Goal: Obtain resource: Download file/media

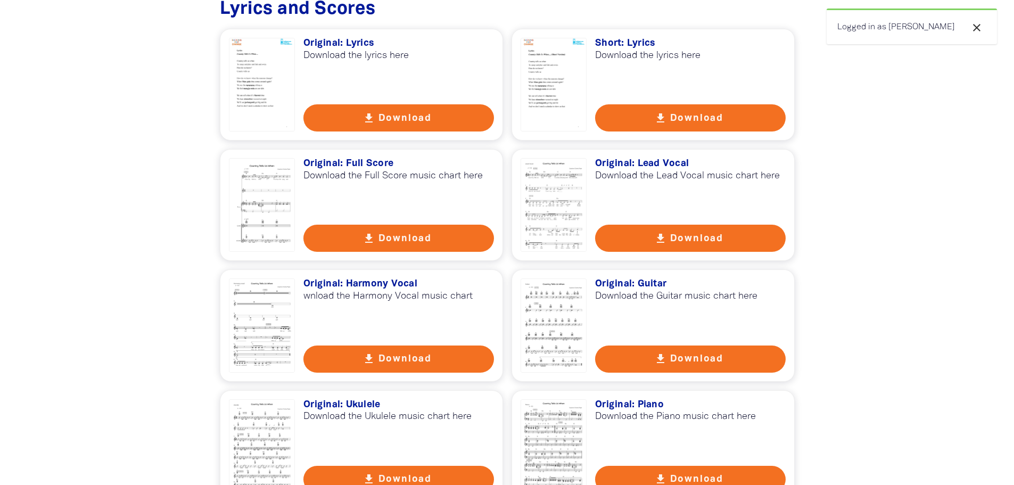
click at [368, 118] on icon "get_app" at bounding box center [368, 118] width 13 height 13
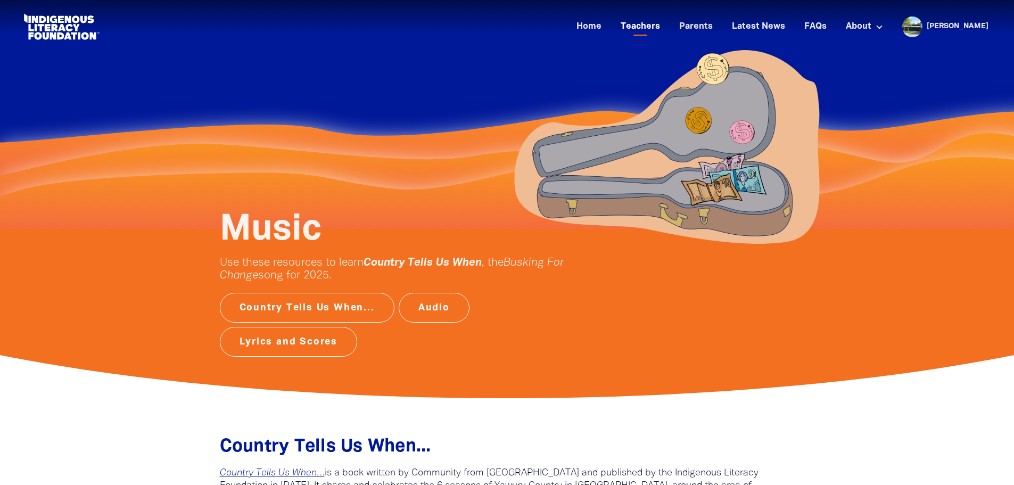
click at [656, 27] on link "Teachers" at bounding box center [640, 27] width 52 height 18
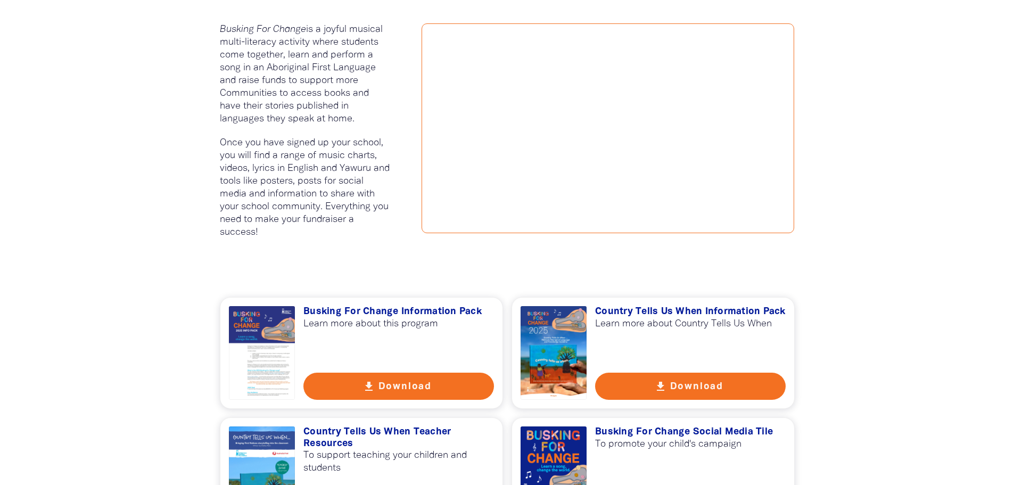
scroll to position [532, 0]
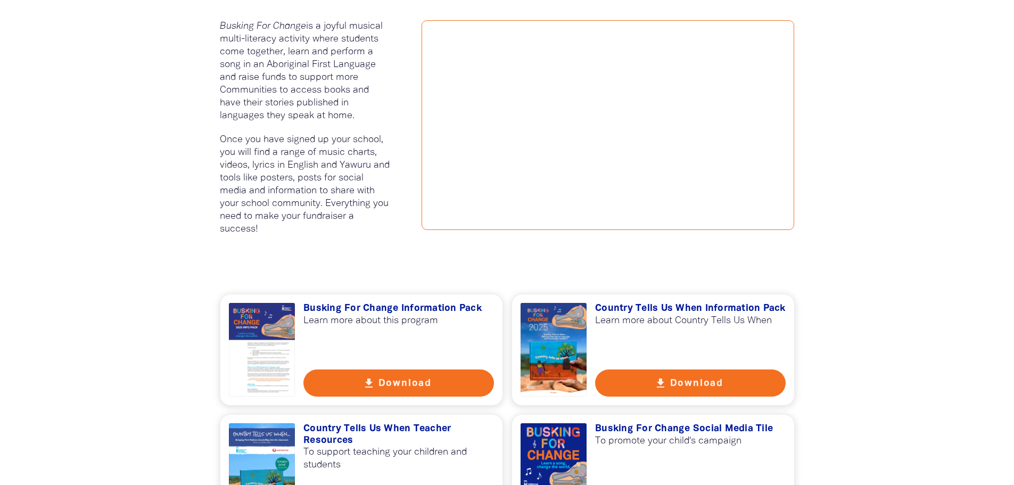
click at [673, 386] on button "get_app Download" at bounding box center [690, 382] width 190 height 27
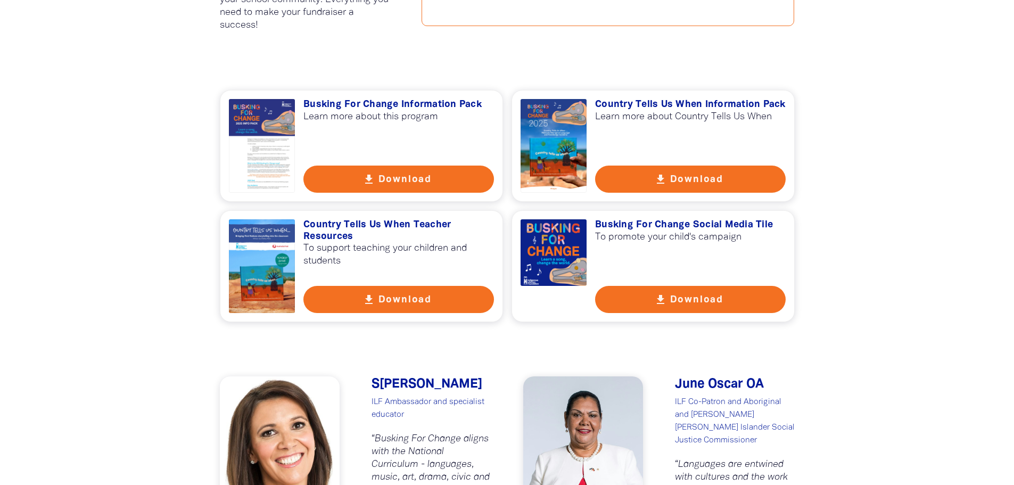
scroll to position [745, 0]
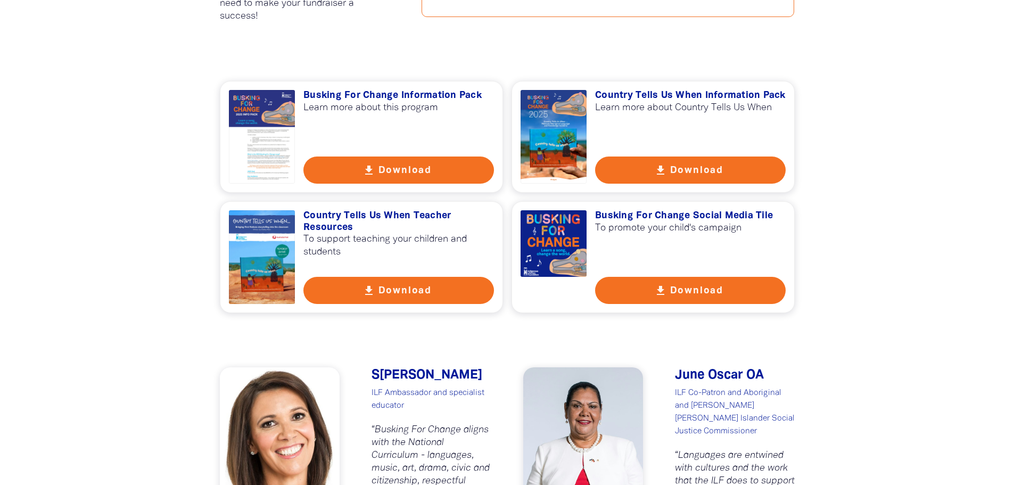
click at [367, 293] on icon "get_app" at bounding box center [368, 290] width 13 height 13
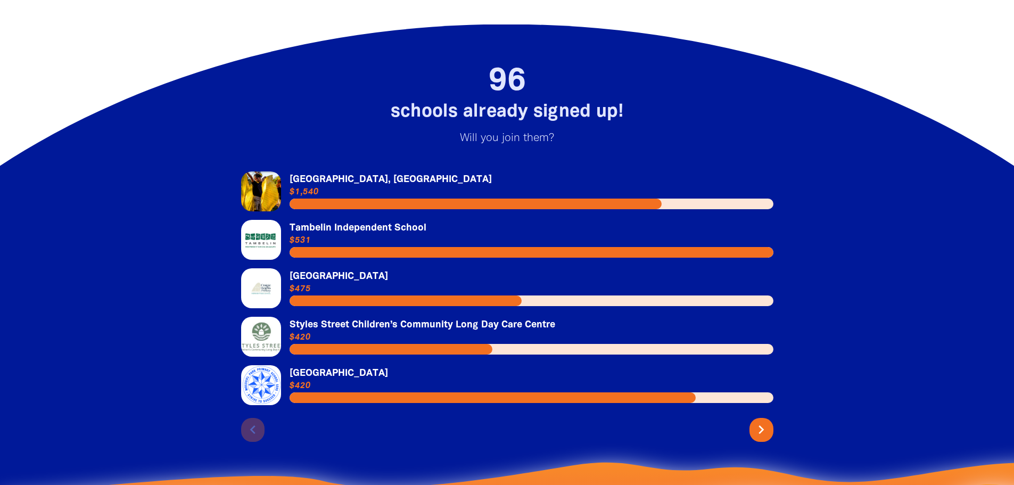
scroll to position [2182, 0]
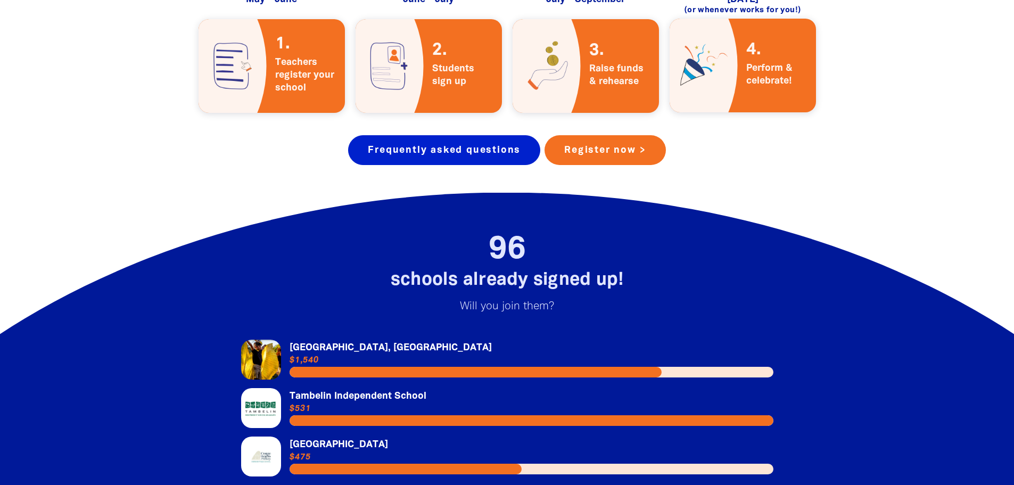
click at [438, 140] on link "Frequently asked questions" at bounding box center [444, 150] width 192 height 30
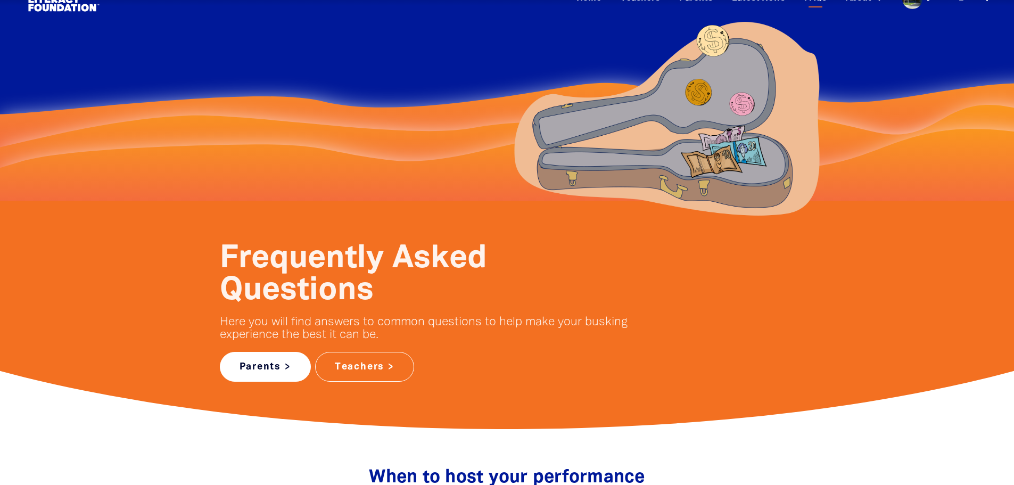
scroll to position [53, 0]
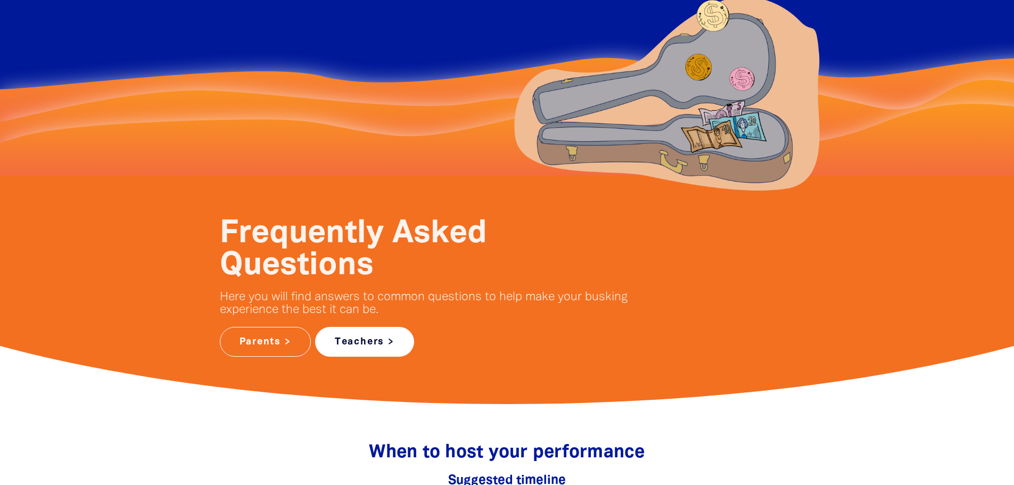
click at [372, 350] on link "Teachers >" at bounding box center [364, 342] width 99 height 30
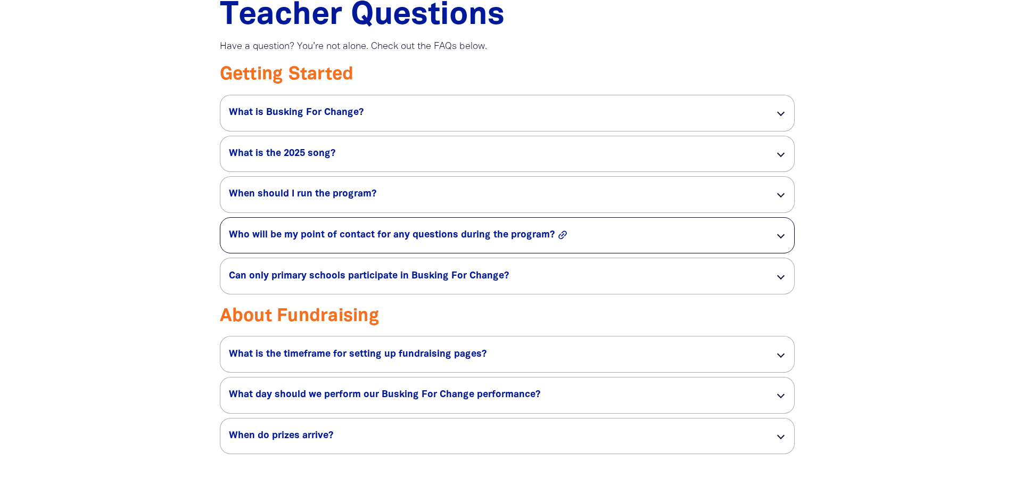
click at [575, 235] on button "link" at bounding box center [584, 235] width 54 height 12
click at [797, 234] on div "Teacher Questions Have a question? You’re not alone. Check out the FAQs below. …" at bounding box center [507, 233] width 607 height 466
click at [779, 234] on div at bounding box center [779, 234] width 7 height 7
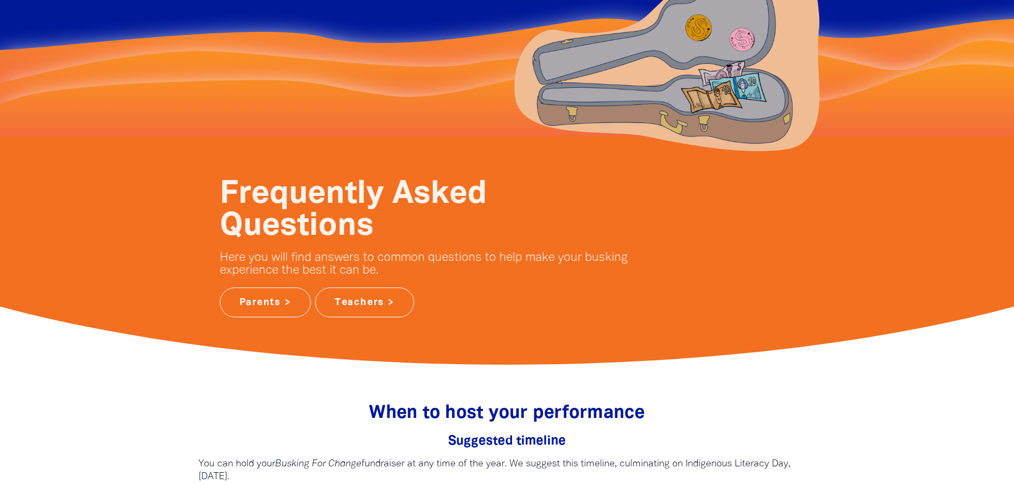
scroll to position [0, 0]
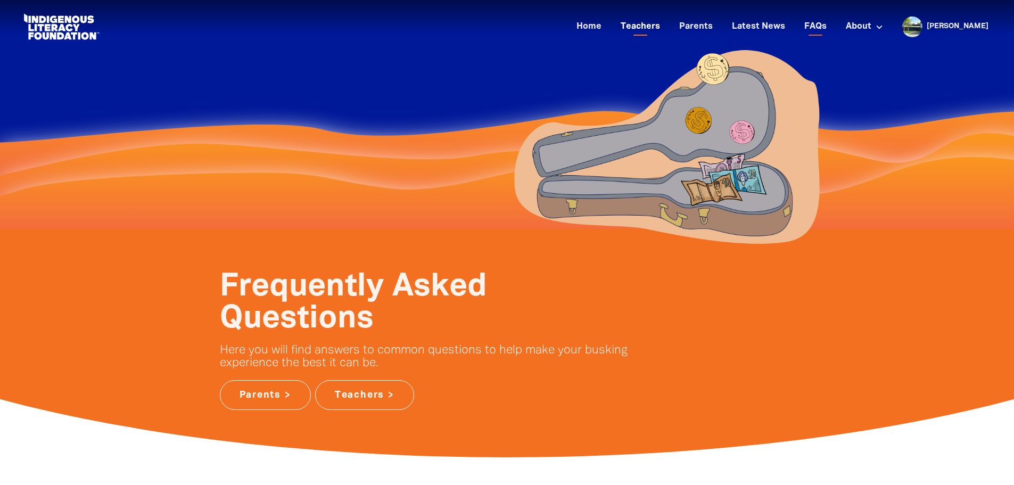
click at [666, 26] on link "Teachers" at bounding box center [640, 27] width 52 height 18
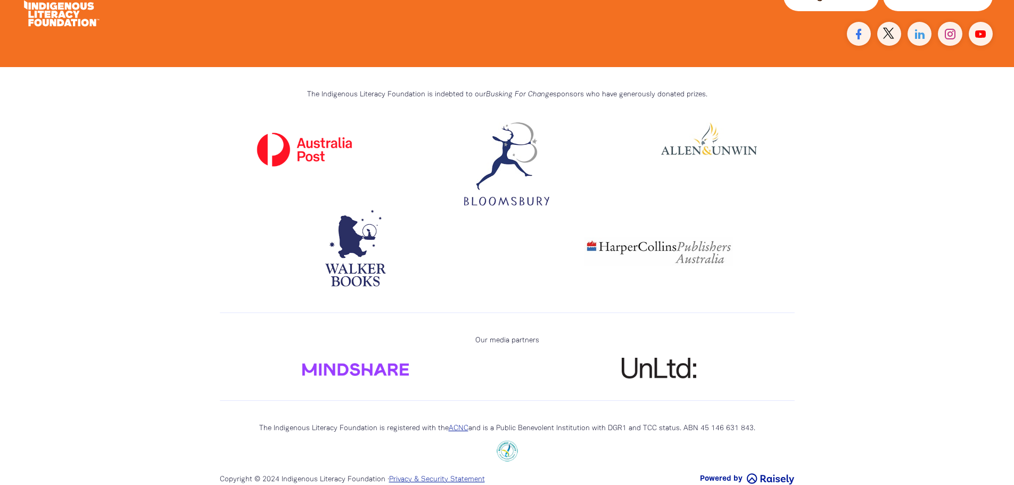
scroll to position [2757, 0]
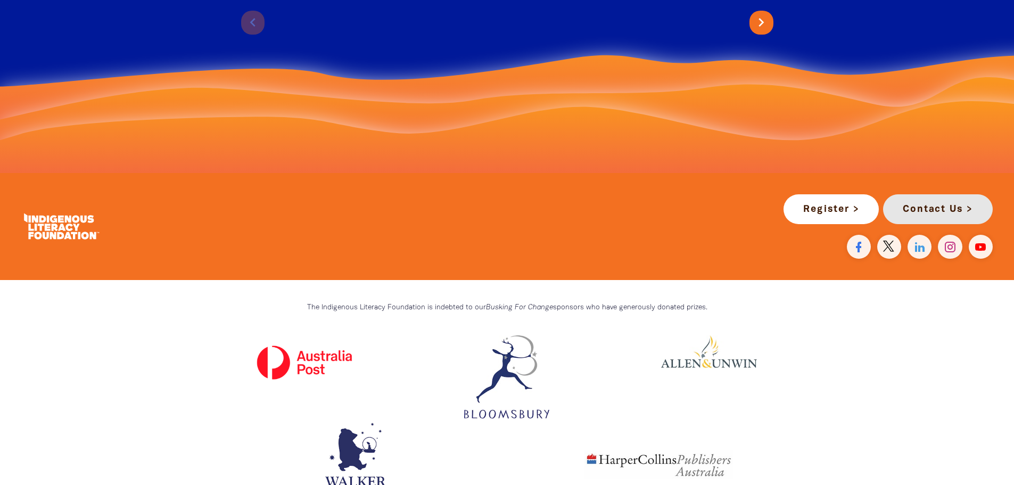
click at [932, 196] on link "Contact Us >" at bounding box center [938, 209] width 110 height 30
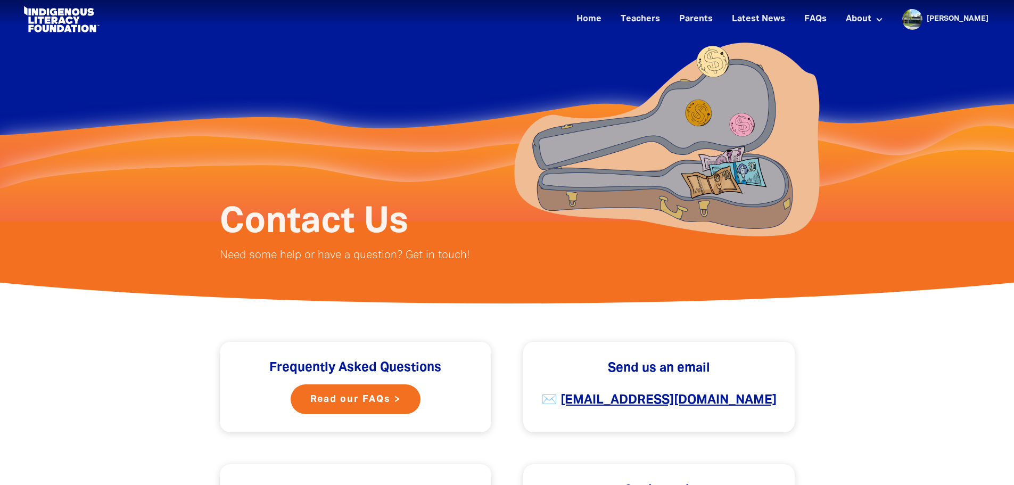
scroll to position [106, 0]
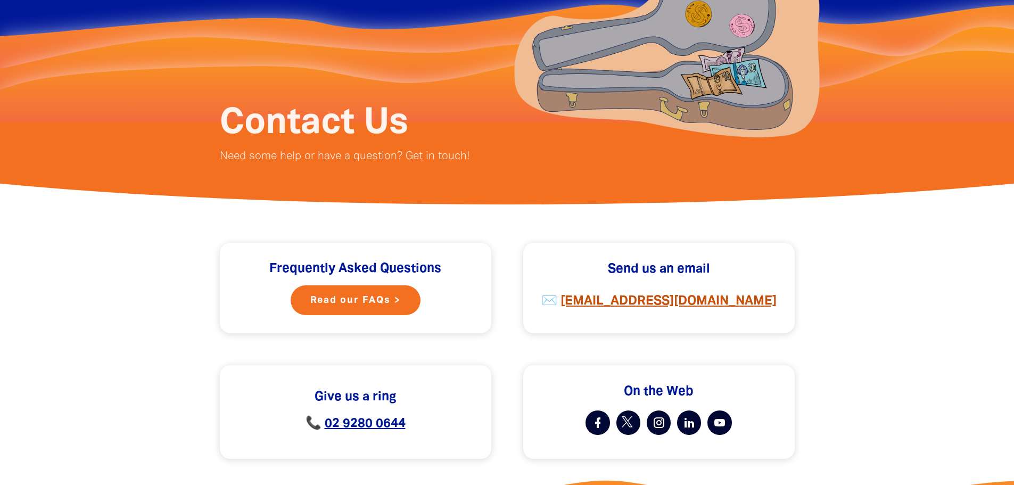
click at [677, 303] on strong "[EMAIL_ADDRESS][DOMAIN_NAME]" at bounding box center [668, 301] width 216 height 12
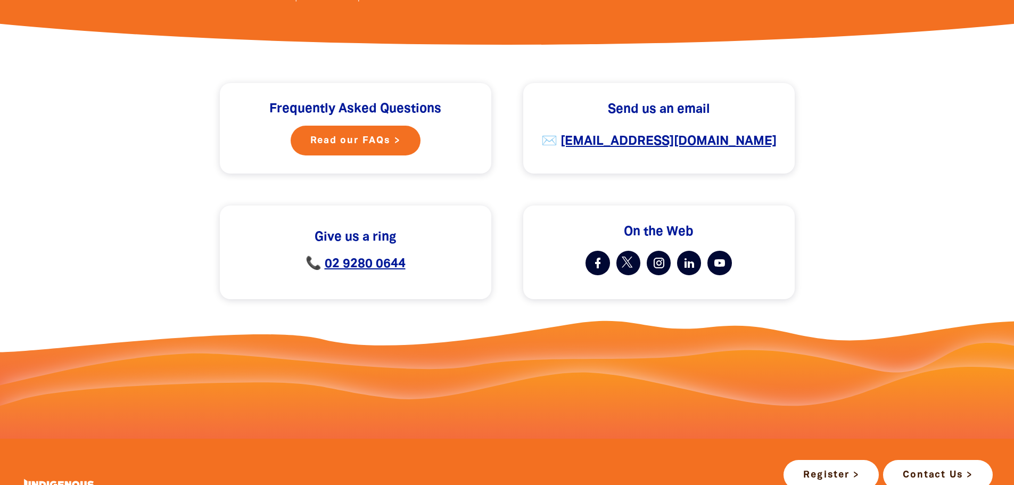
scroll to position [372, 0]
